Goal: Task Accomplishment & Management: Complete application form

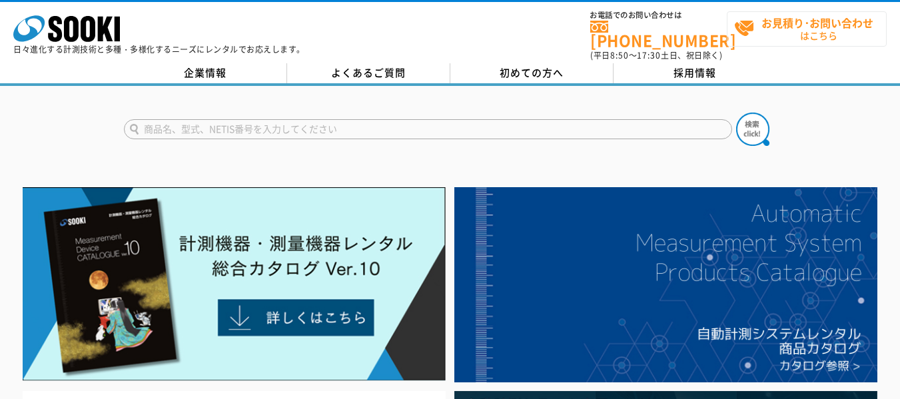
click at [793, 22] on strong "お見積り･お問い合わせ" at bounding box center [817, 23] width 112 height 16
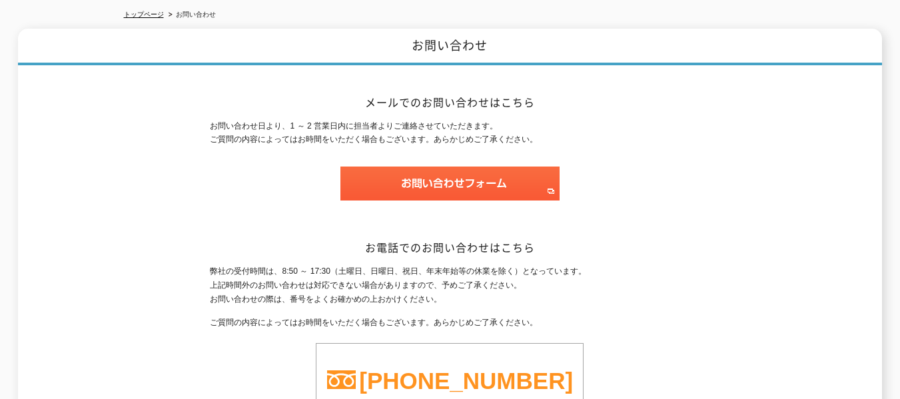
scroll to position [141, 0]
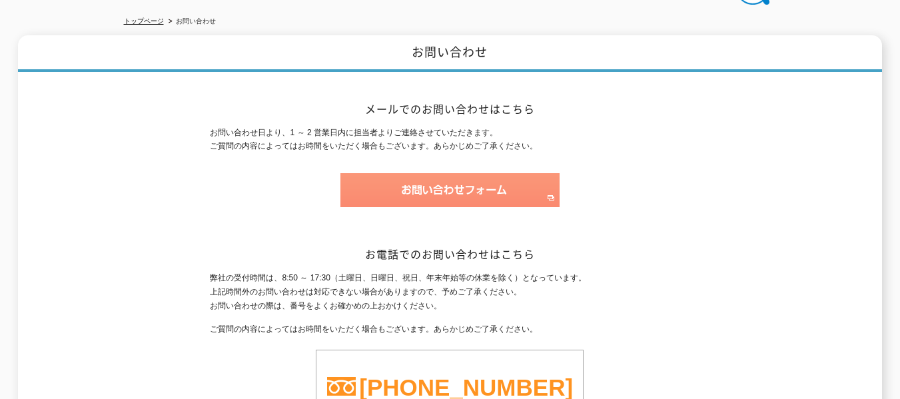
click at [474, 181] on img at bounding box center [449, 190] width 219 height 34
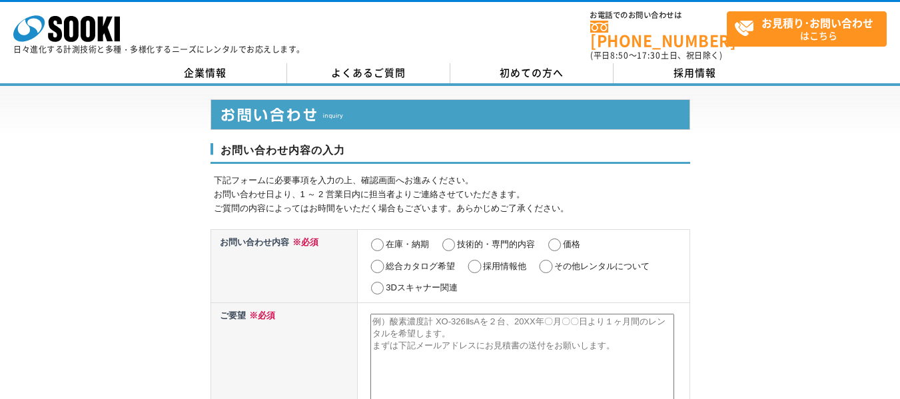
click at [377, 238] on input "在庫・納期" at bounding box center [377, 244] width 17 height 13
radio input "true"
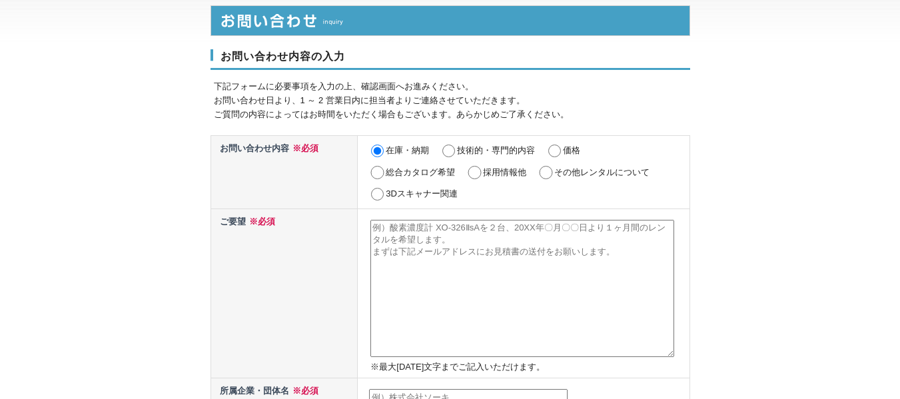
scroll to position [133, 0]
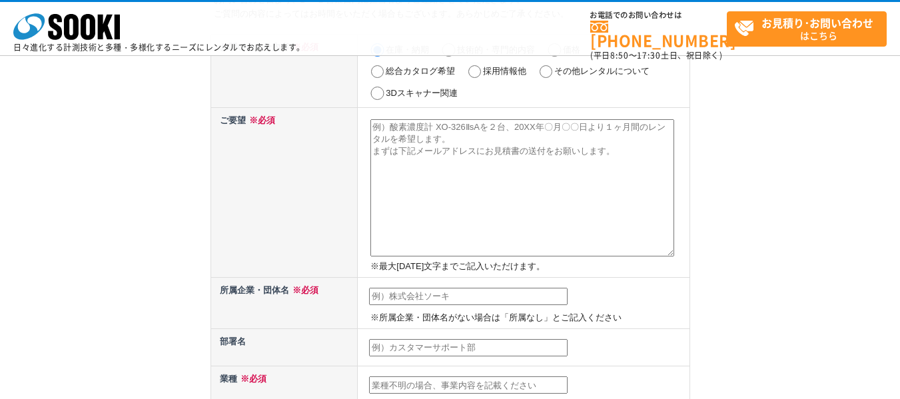
click at [406, 150] on textarea at bounding box center [522, 187] width 304 height 137
paste textarea ""株式会社ソーキ 梶原 英登様 お世話になっております。 カスタムリードラボ 所長の今尾と申します。 POLiCYを拝見し、大阪府の企業様を探しておりましてご…"
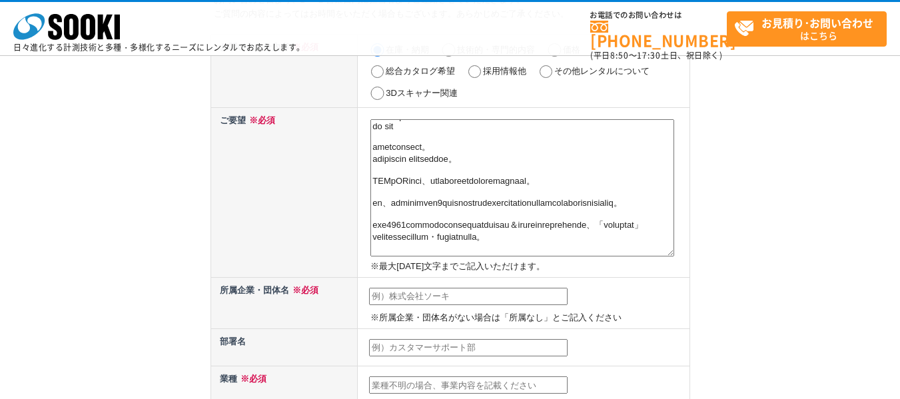
scroll to position [0, 0]
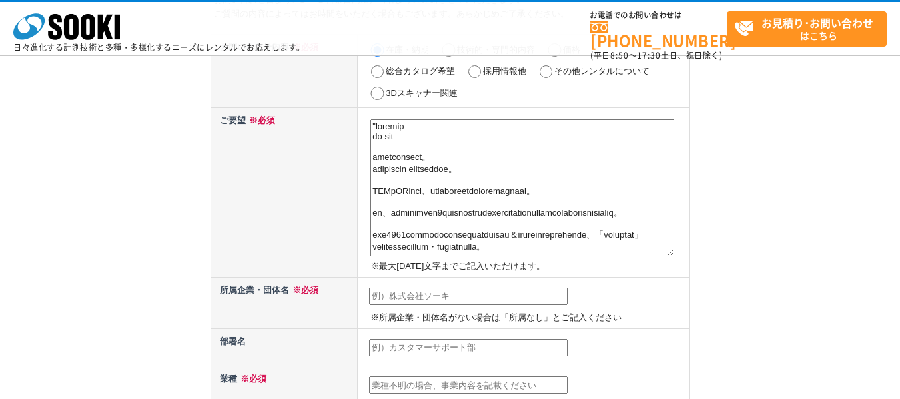
click at [380, 129] on textarea at bounding box center [522, 187] width 304 height 137
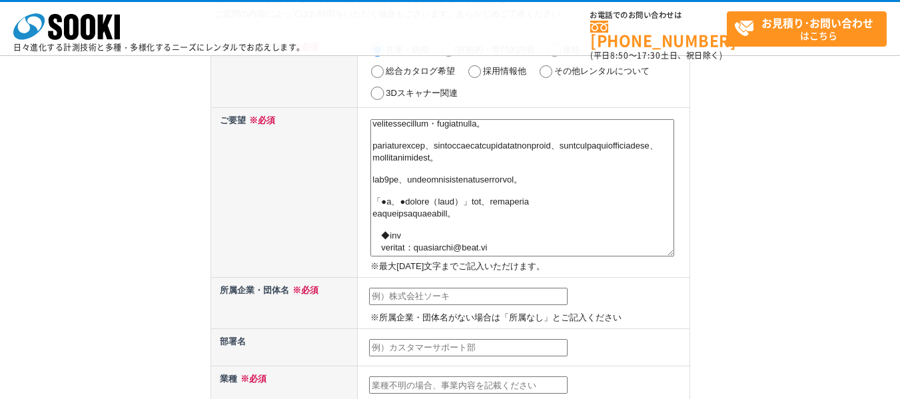
scroll to position [133, 0]
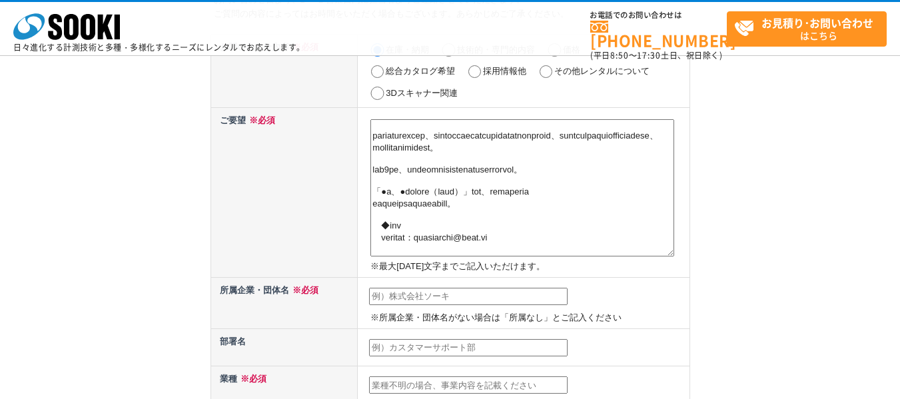
type textarea "株式会社ソーキ 梶原 英登様 お世話になっております。 カスタムリードラボ 所長の今尾と申します。 POLiCYを拝見し、大阪府の企業様を探しておりましてご連…"
click at [382, 289] on td "※所属企業・団体名がない場合は「所属なし」とご記入ください" at bounding box center [524, 302] width 332 height 51
click at [381, 296] on input "text" at bounding box center [468, 296] width 198 height 17
type input "カスタムリードラボ"
type input "今尾　龍世"
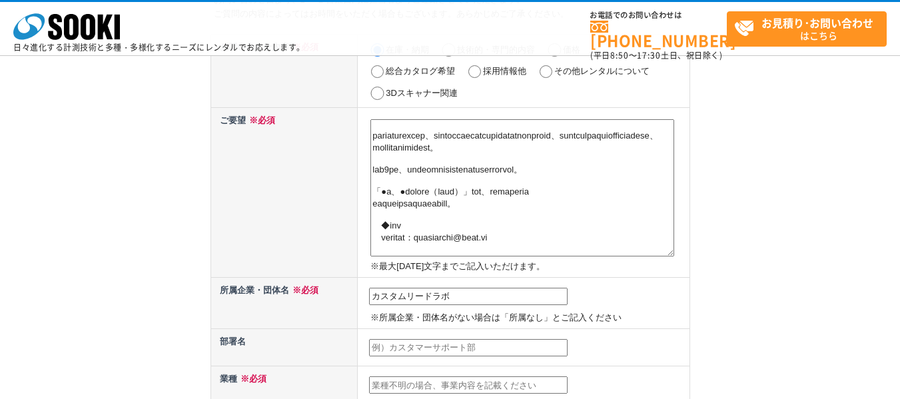
type input "今尾　龍世"
type input "alliance@jdnw.jp"
type input "150"
select select "13"
type input "東京都渋谷区渋谷2-15-1渋谷クロスタワー32F"
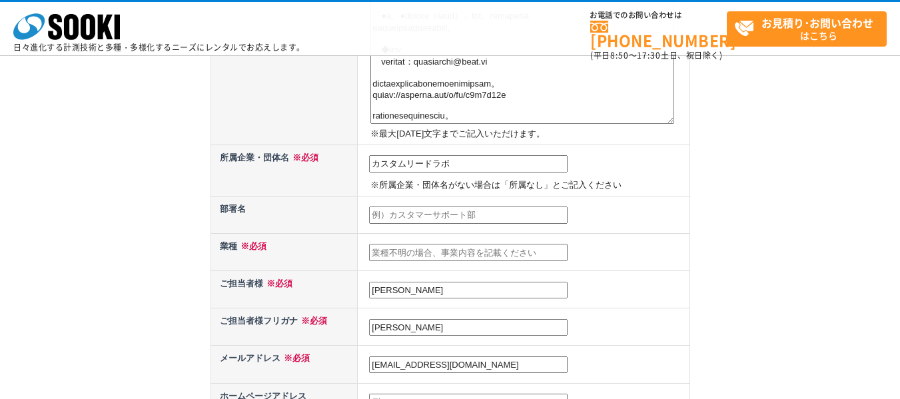
scroll to position [266, 0]
click at [478, 207] on input "text" at bounding box center [468, 214] width 198 height 17
type input "クラウドコンサルティング局"
click at [450, 248] on input "text" at bounding box center [468, 251] width 198 height 17
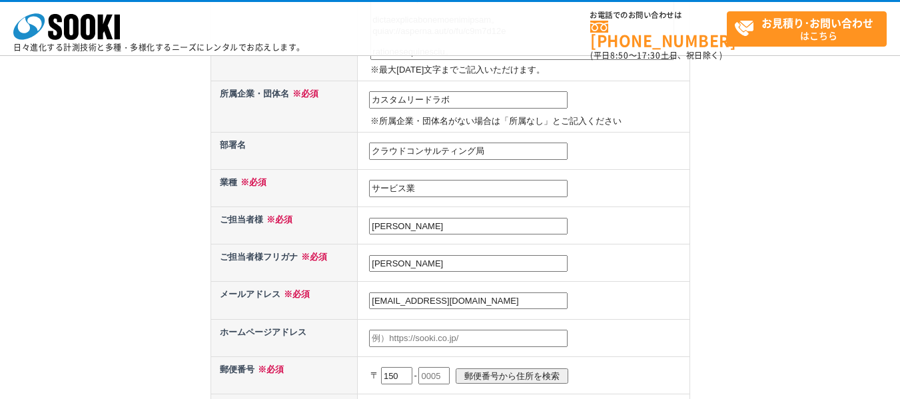
scroll to position [333, 0]
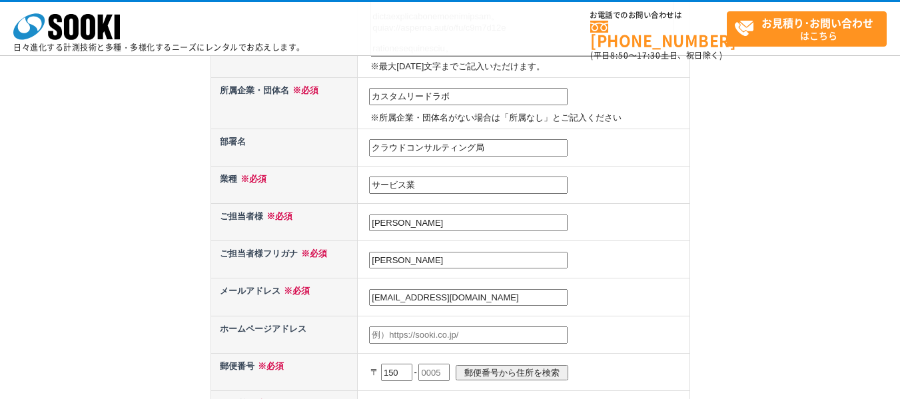
type input "サービス業"
click at [422, 256] on input "今尾　龍世" at bounding box center [468, 260] width 198 height 17
type input "イマオ タツヒデ"
click at [474, 293] on input "alliance@jdnw.jp" at bounding box center [468, 297] width 198 height 17
type input "customlead@jdnw.jp"
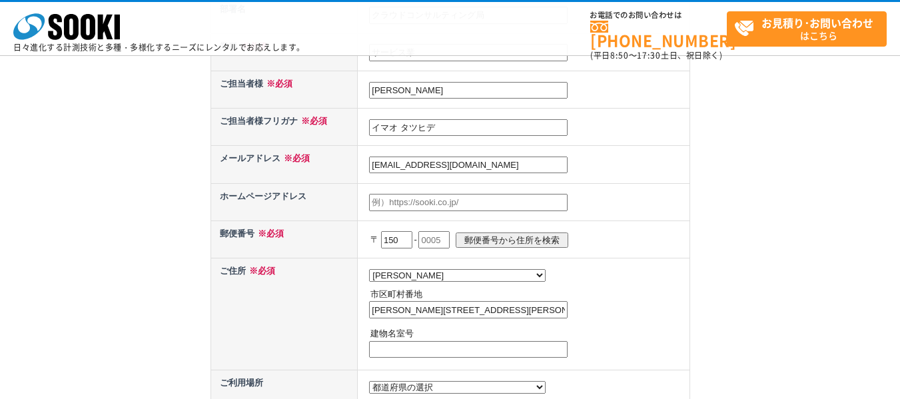
scroll to position [466, 0]
click at [437, 188] on td at bounding box center [524, 200] width 332 height 37
click at [434, 198] on input "text" at bounding box center [468, 201] width 198 height 17
paste input "https://jdnw.jp/cl/cllab/"
type input "https://jdnw.jp/cl/cllab/"
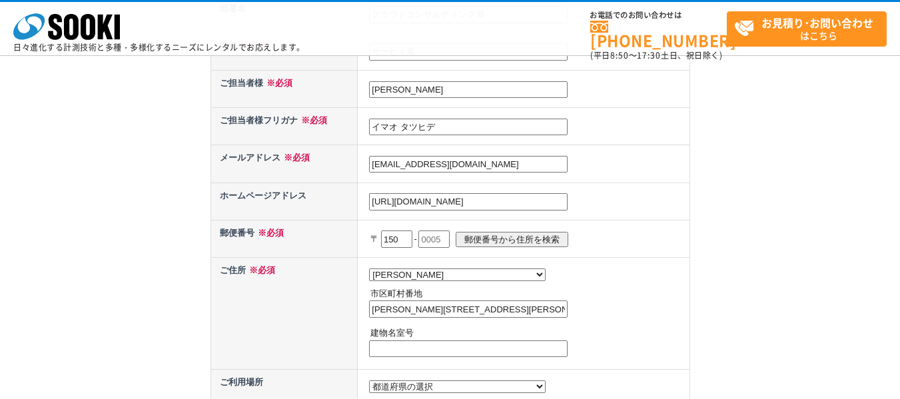
click at [441, 234] on input "text" at bounding box center [433, 238] width 31 height 17
type input "0002"
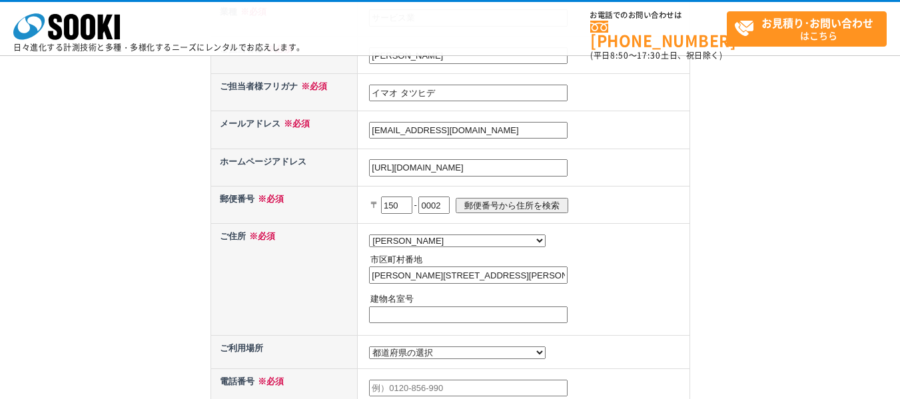
scroll to position [533, 0]
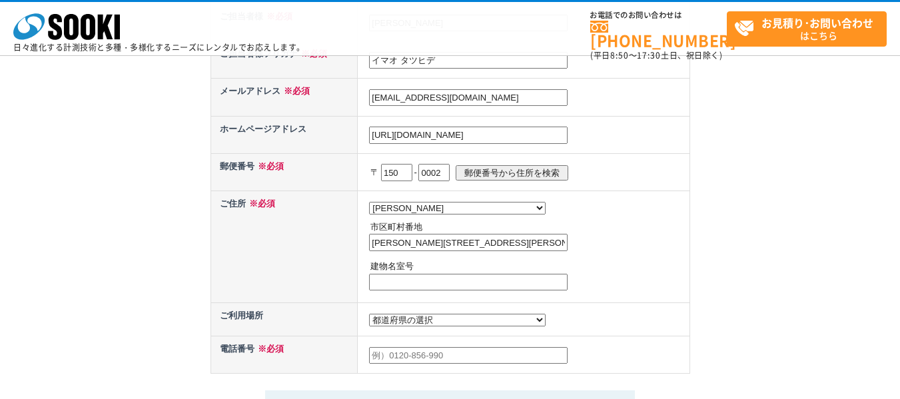
drag, startPoint x: 469, startPoint y: 247, endPoint x: 567, endPoint y: 242, distance: 98.7
click at [567, 242] on input "東京都渋谷区渋谷2-15-1渋谷クロスタワー32F" at bounding box center [468, 242] width 198 height 17
type input "東京都渋谷区渋谷2-15-1"
click at [404, 278] on input "text" at bounding box center [468, 282] width 198 height 17
paste input "渋谷クロスタワー32F"
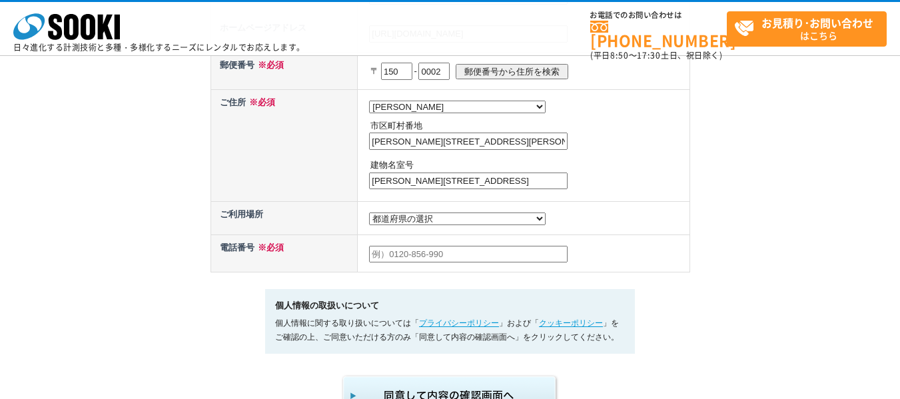
scroll to position [666, 0]
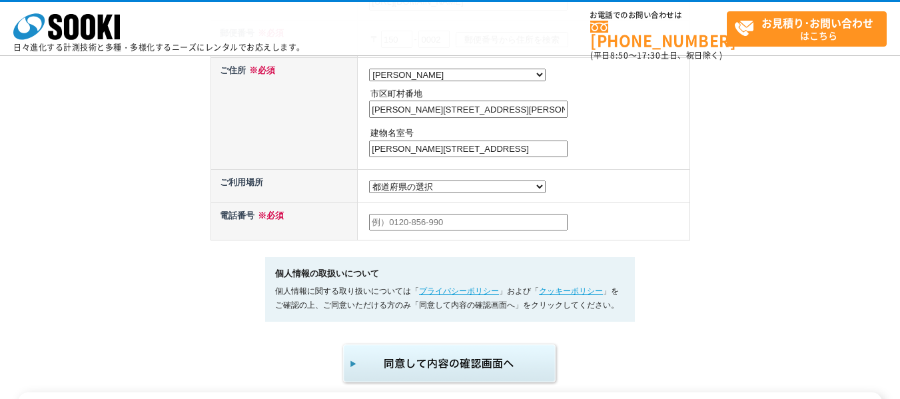
type input "渋谷クロスタワー32F"
click at [403, 193] on select "都道府県の選択 利用場所未定 北海道 青森県 岩手県 宮城県 秋田県 山形県 福島県 茨城県 栃木県 群馬県 埼玉県 千葉県 東京都 神奈川県 新潟県 富山県…" at bounding box center [457, 186] width 176 height 13
click at [369, 184] on select "都道府県の選択 利用場所未定 北海道 青森県 岩手県 宮城県 秋田県 山形県 福島県 茨城県 栃木県 群馬県 埼玉県 千葉県 東京都 神奈川県 新潟県 富山県…" at bounding box center [457, 186] width 176 height 13
click at [376, 191] on select "都道府県の選択 利用場所未定 北海道 青森県 岩手県 宮城県 秋田県 山形県 福島県 茨城県 栃木県 群馬県 埼玉県 千葉県 東京都 神奈川県 新潟県 富山県…" at bounding box center [457, 186] width 176 height 13
select select "0"
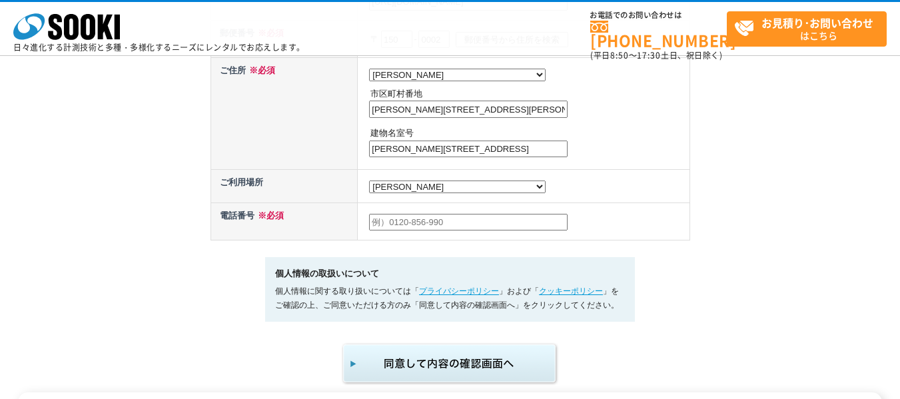
click at [369, 184] on select "都道府県の選択 利用場所未定 北海道 青森県 岩手県 宮城県 秋田県 山形県 福島県 茨城県 栃木県 群馬県 埼玉県 千葉県 東京都 神奈川県 新潟県 富山県…" at bounding box center [457, 186] width 176 height 13
click at [392, 231] on input "text" at bounding box center [468, 222] width 198 height 17
type input "07014919818"
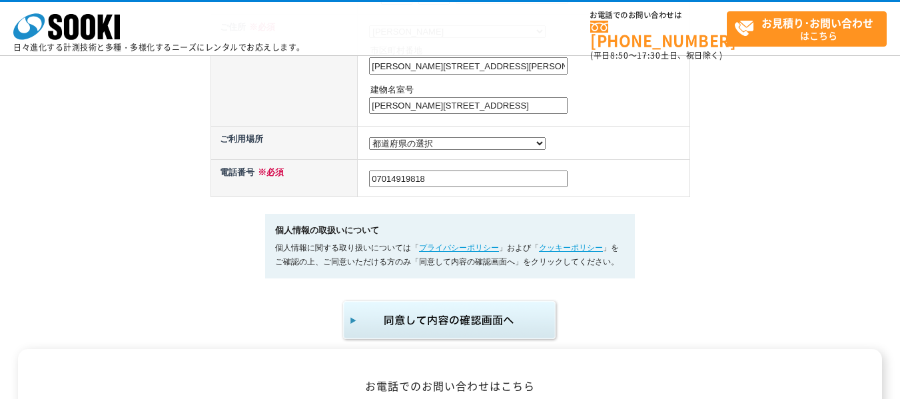
scroll to position [733, 0]
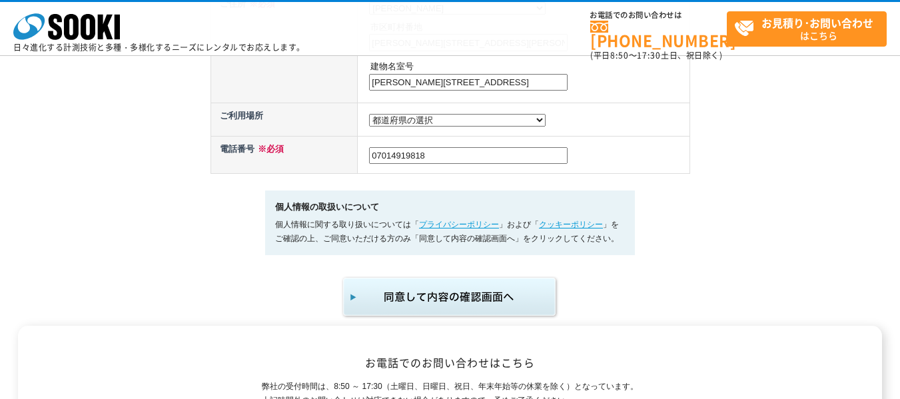
click at [440, 302] on img "submit" at bounding box center [450, 297] width 218 height 44
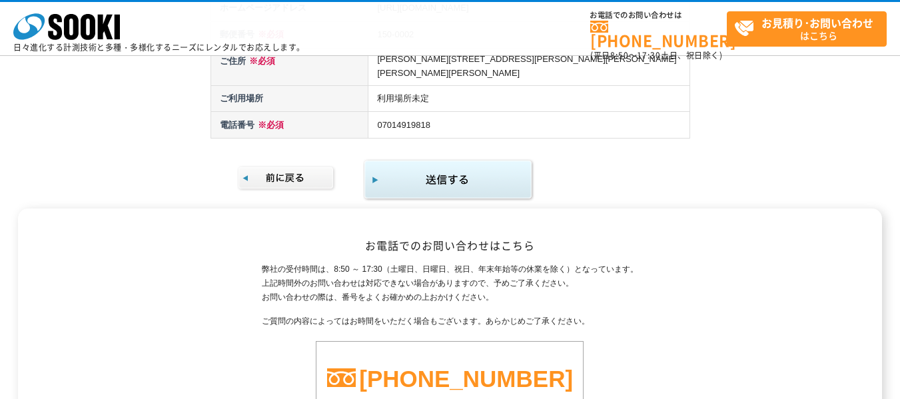
scroll to position [799, 0]
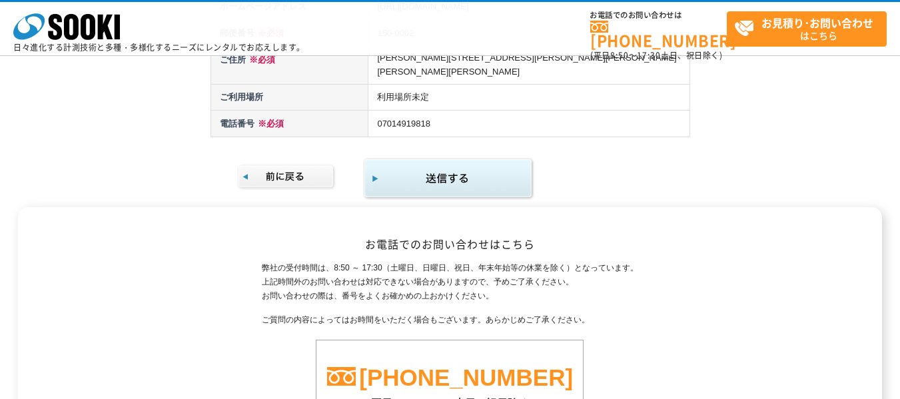
click at [458, 164] on img "submit" at bounding box center [448, 178] width 171 height 43
